Goal: Information Seeking & Learning: Learn about a topic

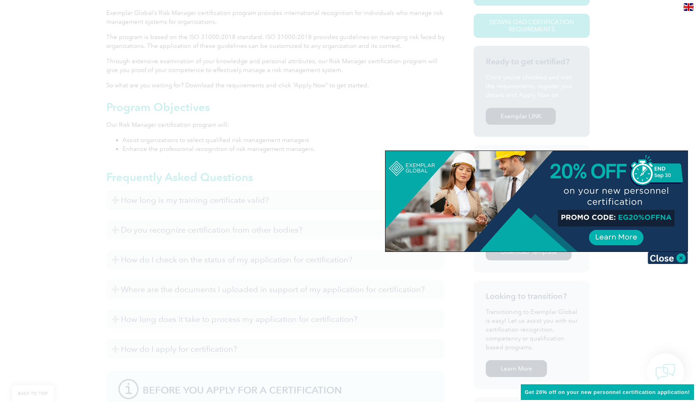
scroll to position [216, 0]
click at [672, 258] on img at bounding box center [668, 258] width 40 height 12
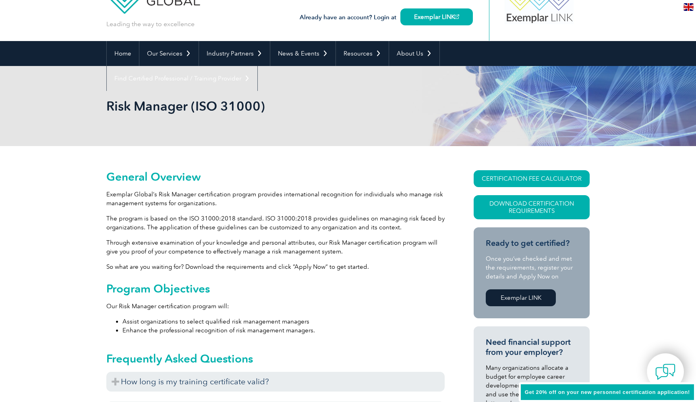
scroll to position [35, 0]
click at [530, 205] on link "Download Certification Requirements" at bounding box center [532, 207] width 116 height 24
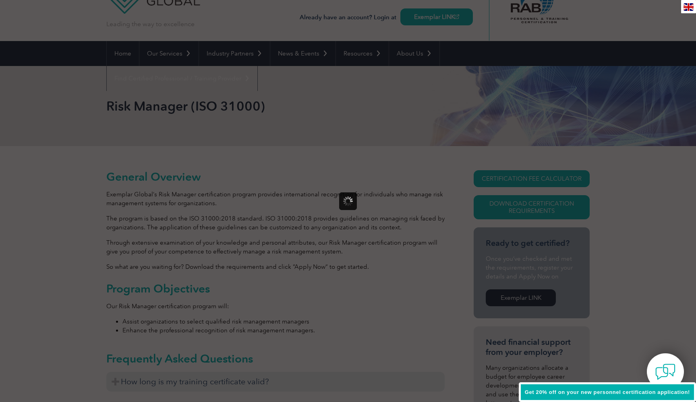
scroll to position [0, 0]
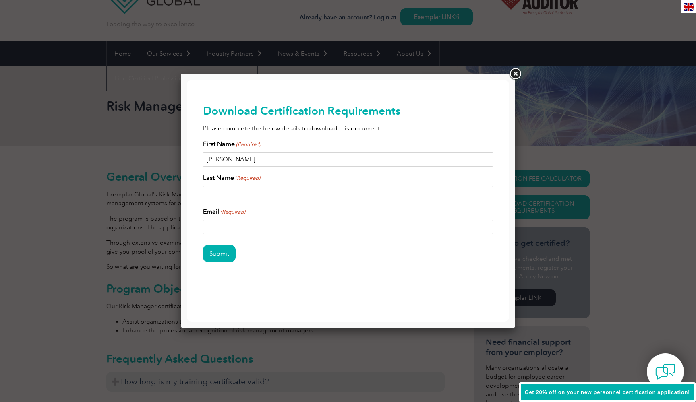
type input "Rafael"
type input "Mateo"
type input "rmateo@squalitas.com"
click at [219, 254] on input "Submit" at bounding box center [219, 253] width 33 height 17
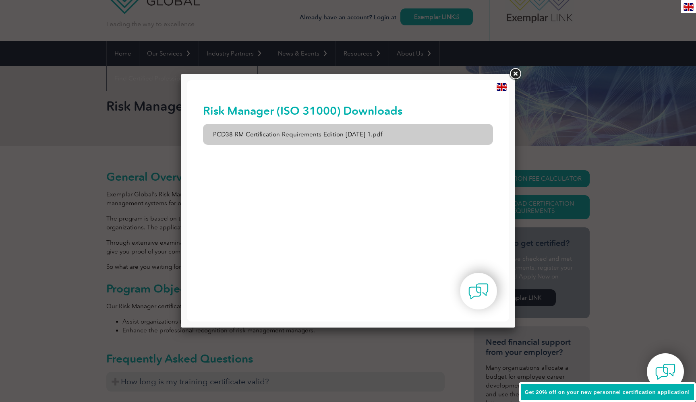
click at [337, 133] on link "PCD38-RM-Certification-Requirements-Edition-1-June-2020-1.pdf" at bounding box center [348, 134] width 290 height 21
click at [366, 132] on link "PCD38-RM-Certification-Requirements-Edition-1-June-2020-1.pdf" at bounding box center [348, 134] width 290 height 21
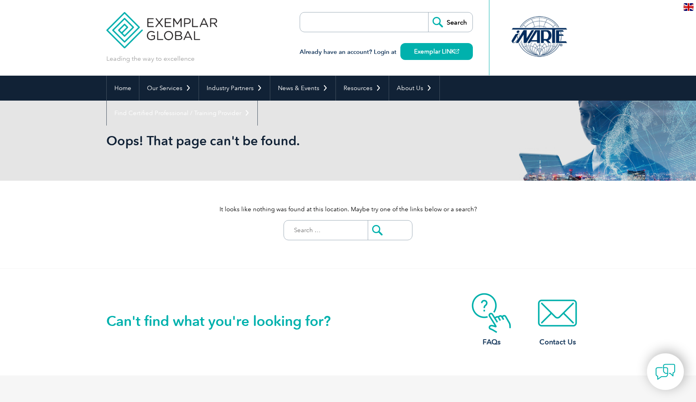
click at [330, 232] on input "Search for:" at bounding box center [328, 230] width 80 height 19
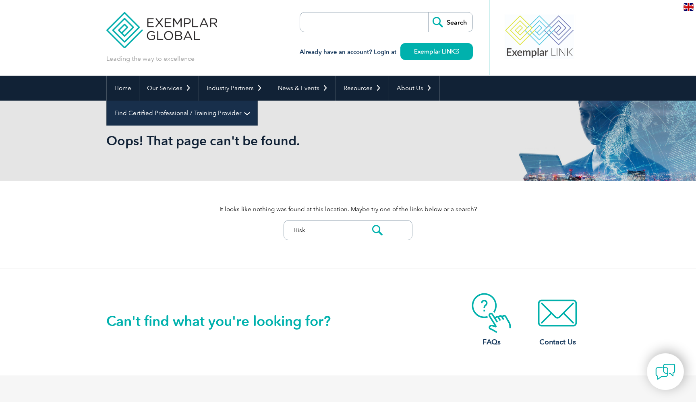
type input "Risk"
click at [257, 101] on link "Find Certified Professional / Training Provider" at bounding box center [182, 113] width 151 height 25
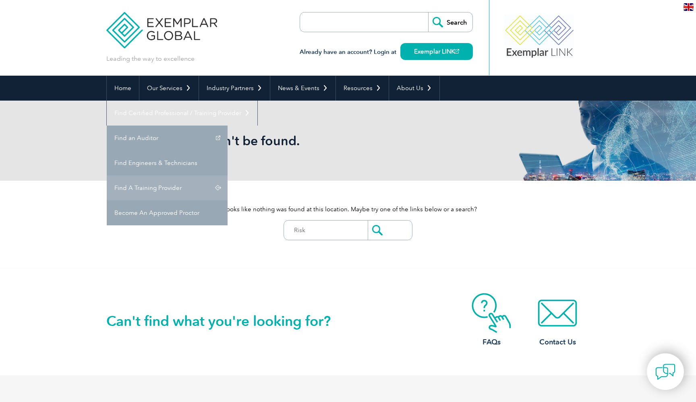
click at [228, 176] on link "Find A Training Provider" at bounding box center [167, 188] width 121 height 25
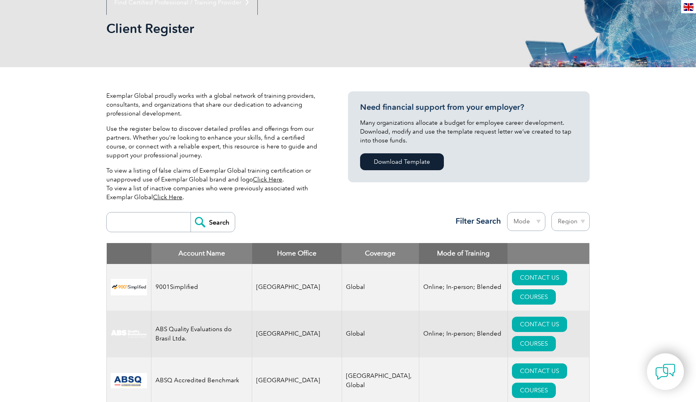
scroll to position [121, 0]
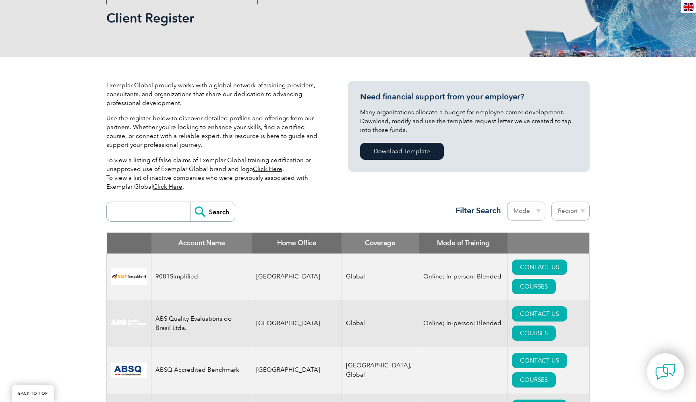
click at [156, 209] on input "search" at bounding box center [151, 211] width 80 height 19
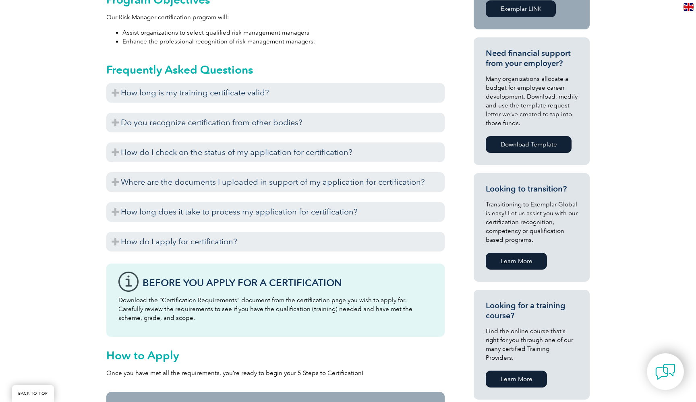
scroll to position [343, 0]
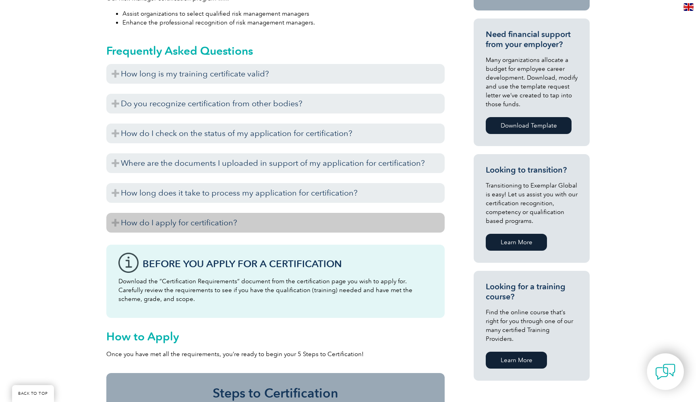
click at [230, 227] on h3 "How do I apply for certification?" at bounding box center [275, 223] width 338 height 20
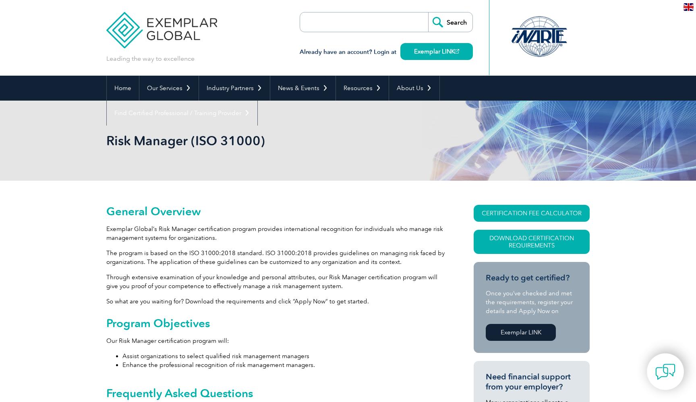
scroll to position [0, 0]
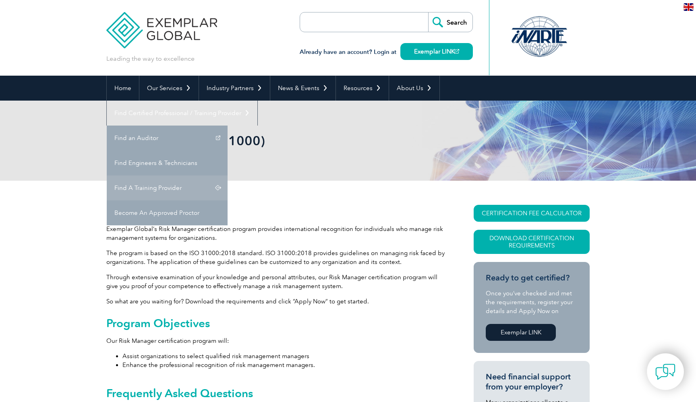
click at [228, 176] on link "Find A Training Provider" at bounding box center [167, 188] width 121 height 25
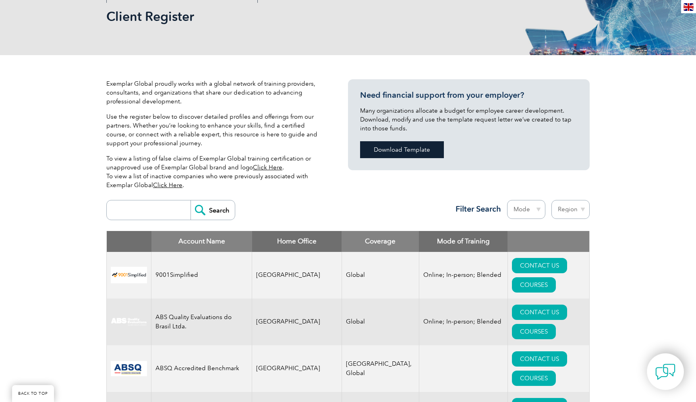
scroll to position [161, 0]
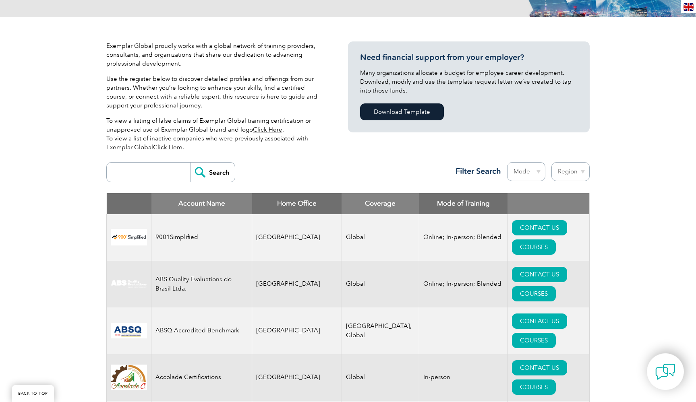
click at [126, 230] on img at bounding box center [129, 237] width 36 height 17
click at [556, 240] on link "COURSES" at bounding box center [534, 247] width 44 height 15
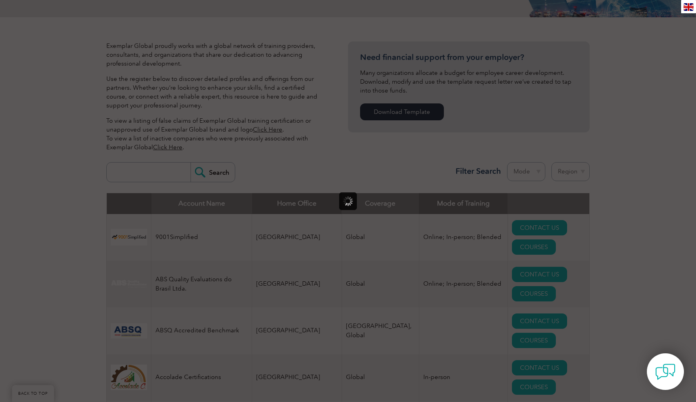
click at [493, 126] on div at bounding box center [348, 201] width 696 height 402
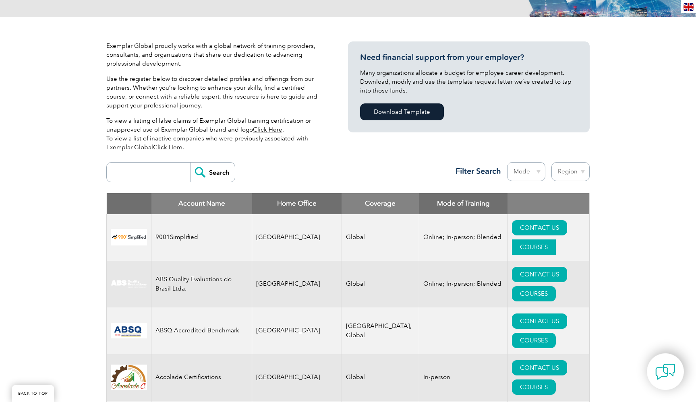
click at [553, 240] on link "COURSES" at bounding box center [534, 247] width 44 height 15
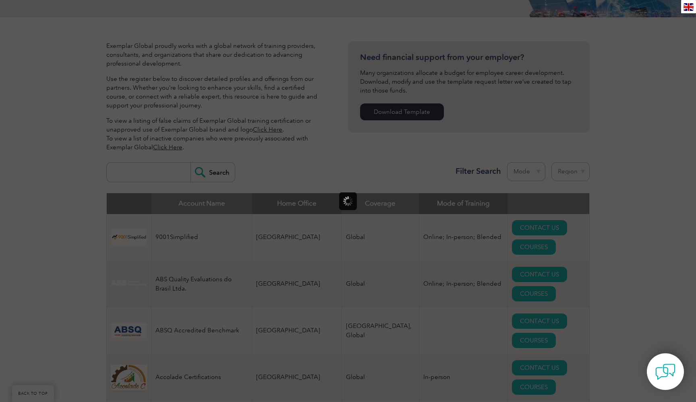
scroll to position [0, 0]
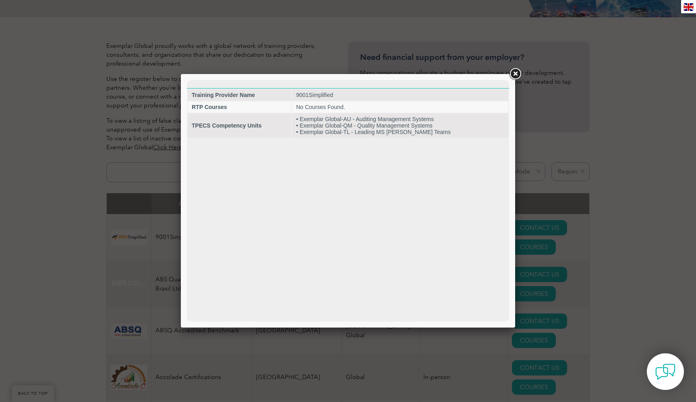
click at [581, 246] on div at bounding box center [348, 201] width 696 height 402
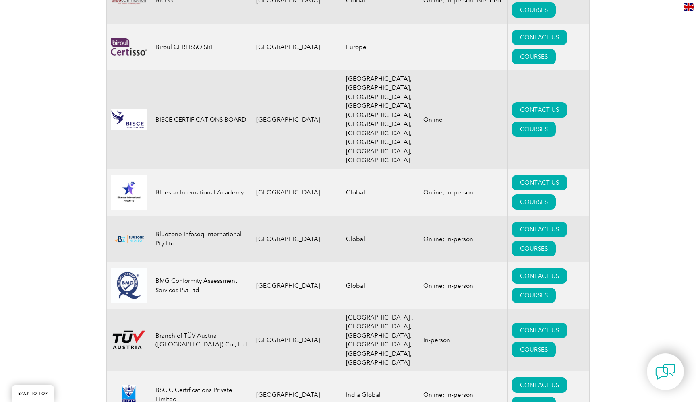
scroll to position [1770, 0]
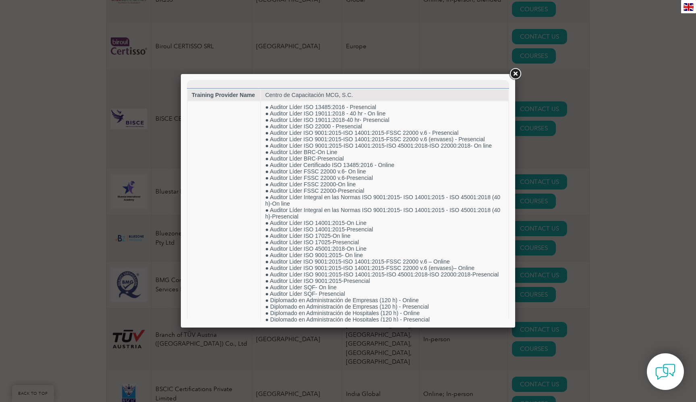
scroll to position [0, 0]
click at [629, 201] on div at bounding box center [348, 201] width 696 height 402
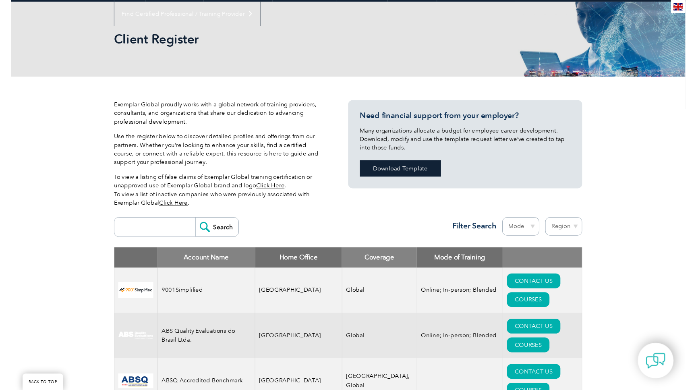
scroll to position [108, 0]
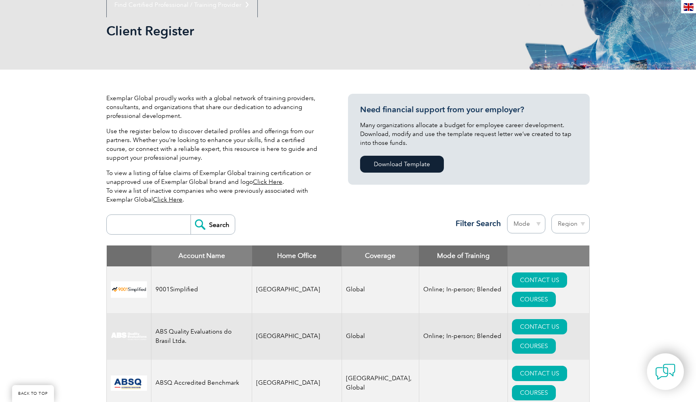
click at [333, 207] on div "Exemplar Global proudly works with a global network of training providers, cons…" at bounding box center [227, 152] width 242 height 117
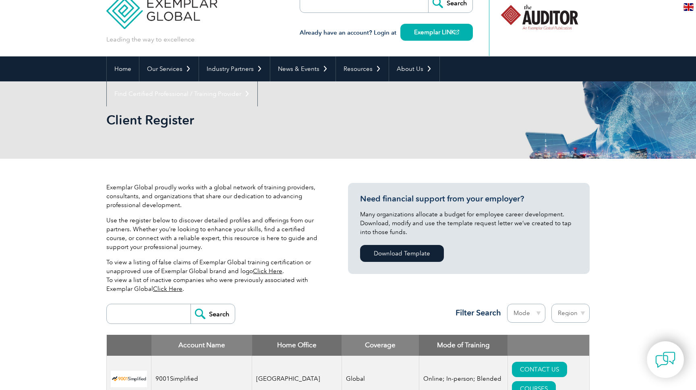
scroll to position [29, 0]
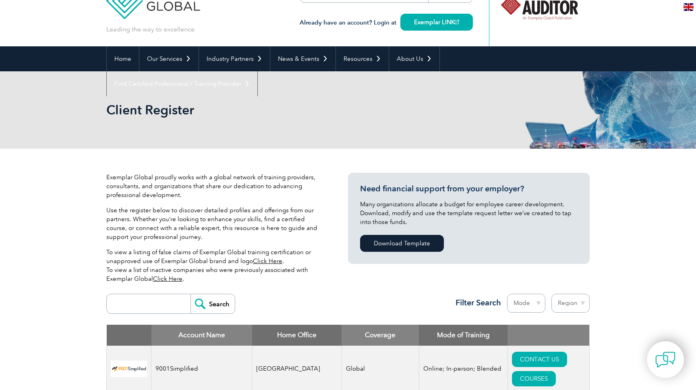
click at [249, 256] on p "To view a listing of false claims of Exemplar Global training certification or …" at bounding box center [215, 265] width 218 height 35
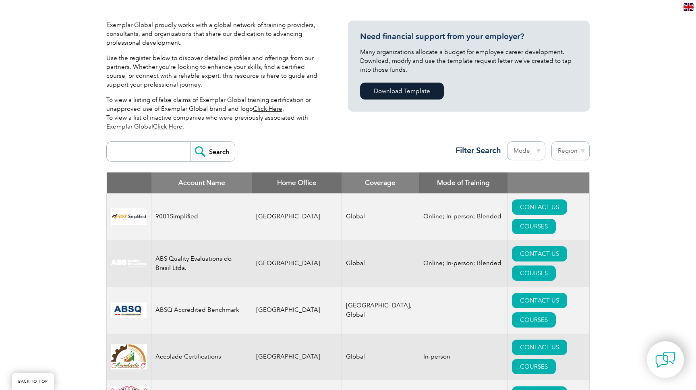
scroll to position [183, 0]
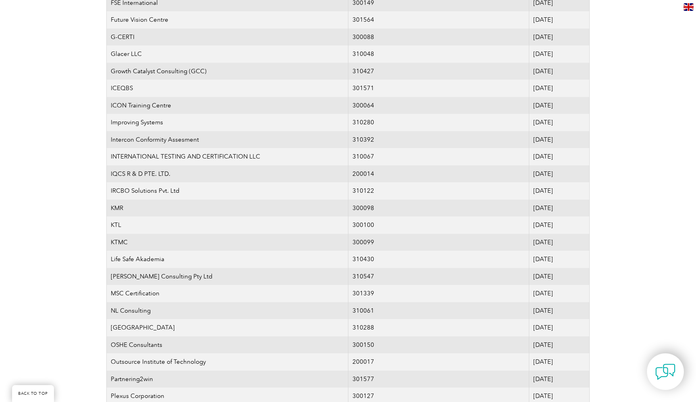
scroll to position [574, 0]
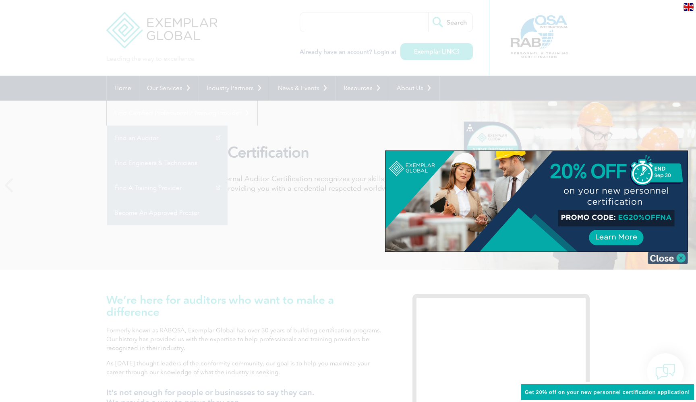
click at [664, 260] on img at bounding box center [668, 258] width 40 height 12
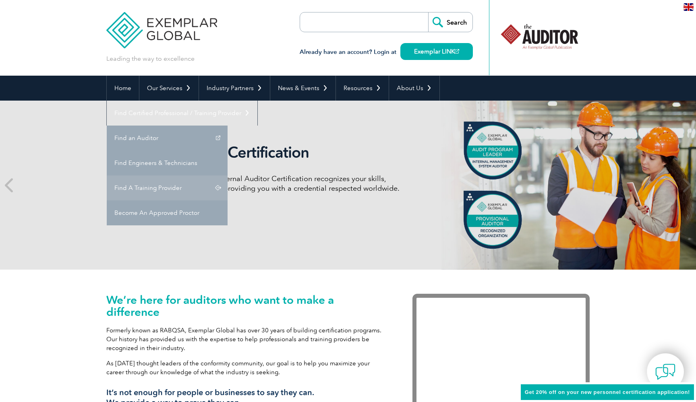
click at [228, 176] on link "Find A Training Provider" at bounding box center [167, 188] width 121 height 25
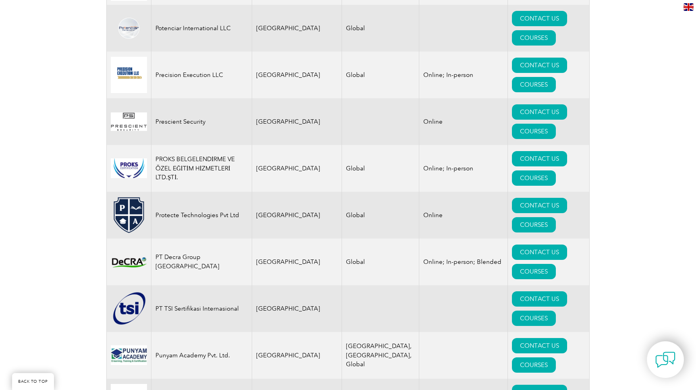
scroll to position [8106, 0]
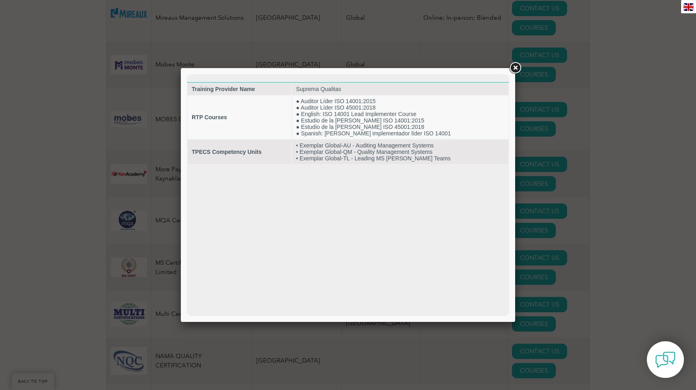
scroll to position [0, 0]
click at [517, 69] on link at bounding box center [515, 68] width 15 height 15
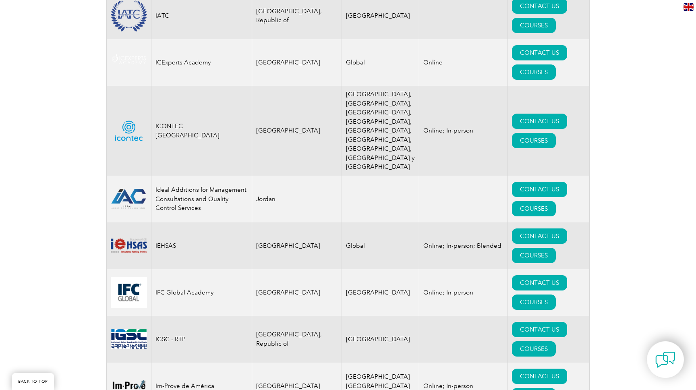
scroll to position [5301, 0]
